Goal: Check status: Check status

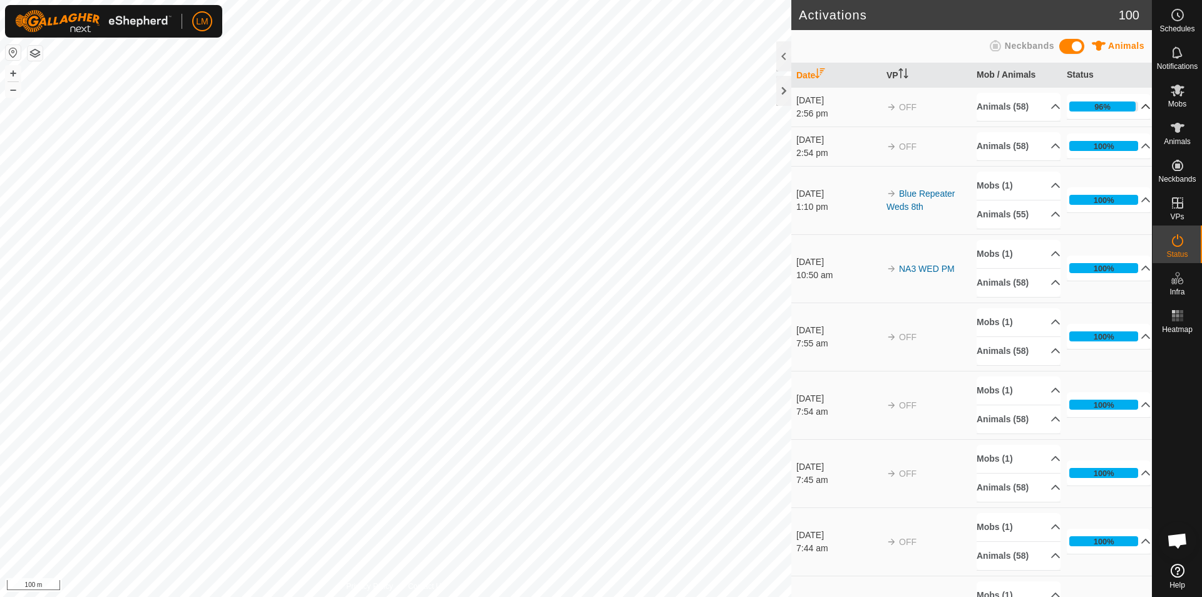
click at [1132, 101] on p-accordion-header "96%" at bounding box center [1109, 106] width 84 height 25
click at [1129, 102] on p-accordion-header "96%" at bounding box center [1109, 106] width 84 height 25
click at [1130, 99] on p-accordion-header "96%" at bounding box center [1109, 106] width 84 height 25
click at [1134, 106] on p-accordion-header "96%" at bounding box center [1109, 106] width 84 height 25
